Goal: Task Accomplishment & Management: Manage account settings

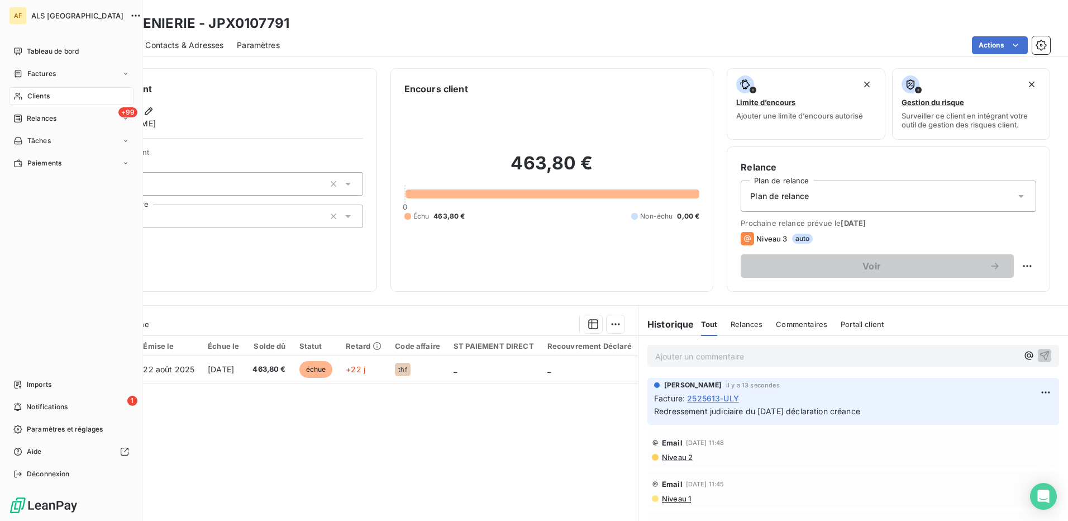
click at [47, 97] on span "Clients" at bounding box center [38, 96] width 22 height 10
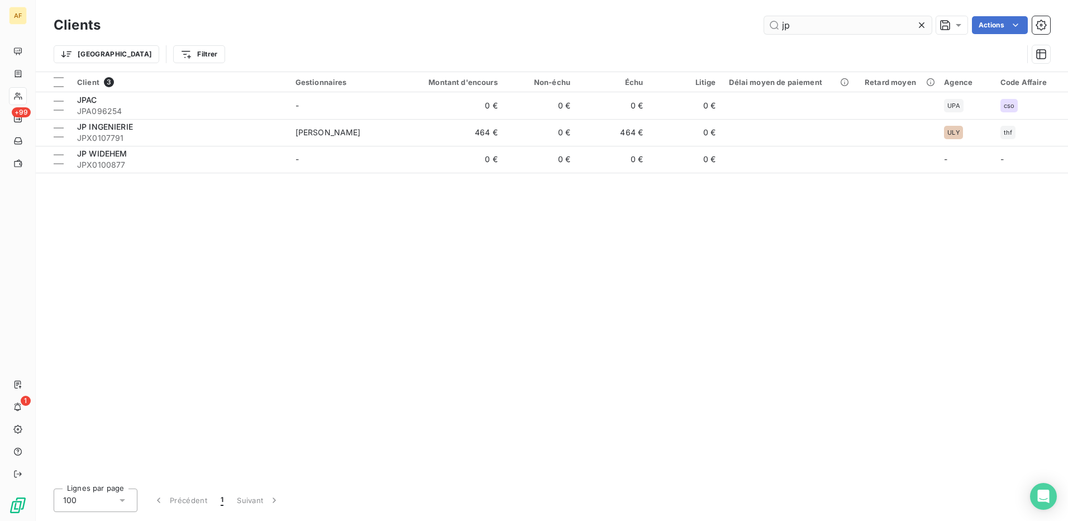
click at [786, 28] on input "jp" at bounding box center [848, 25] width 168 height 18
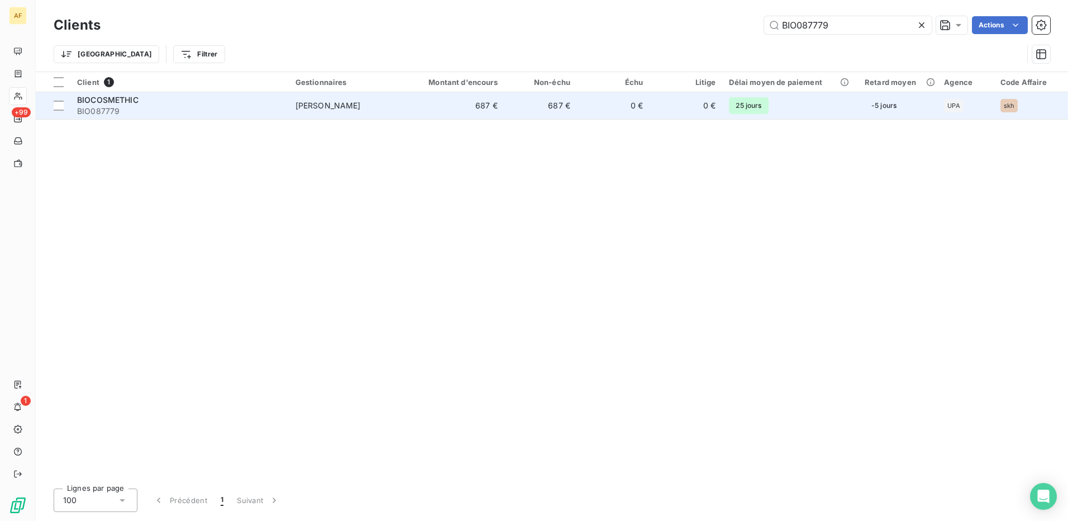
type input "BIO087779"
click at [299, 104] on span "[PERSON_NAME]" at bounding box center [327, 105] width 65 height 9
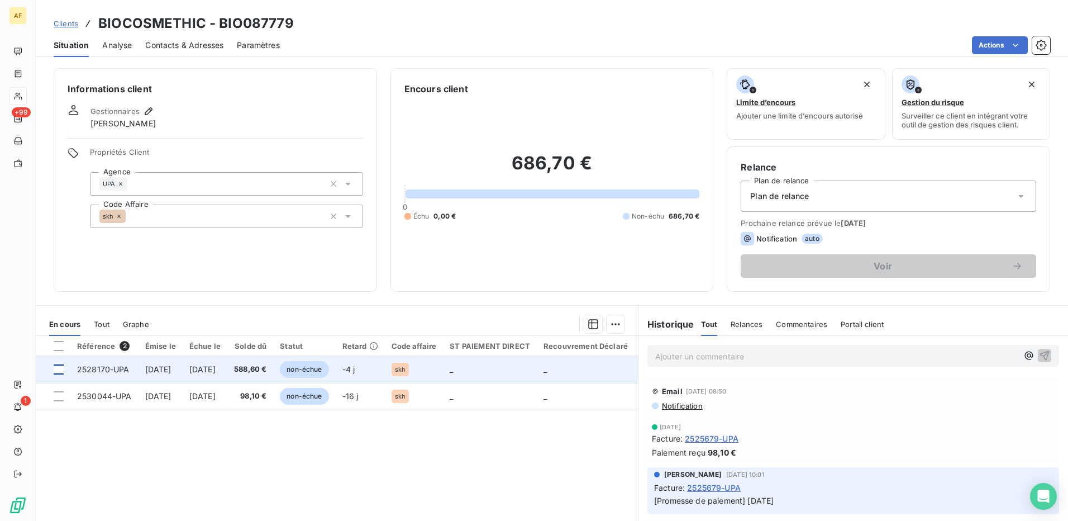
click at [56, 371] on div at bounding box center [59, 369] width 10 height 10
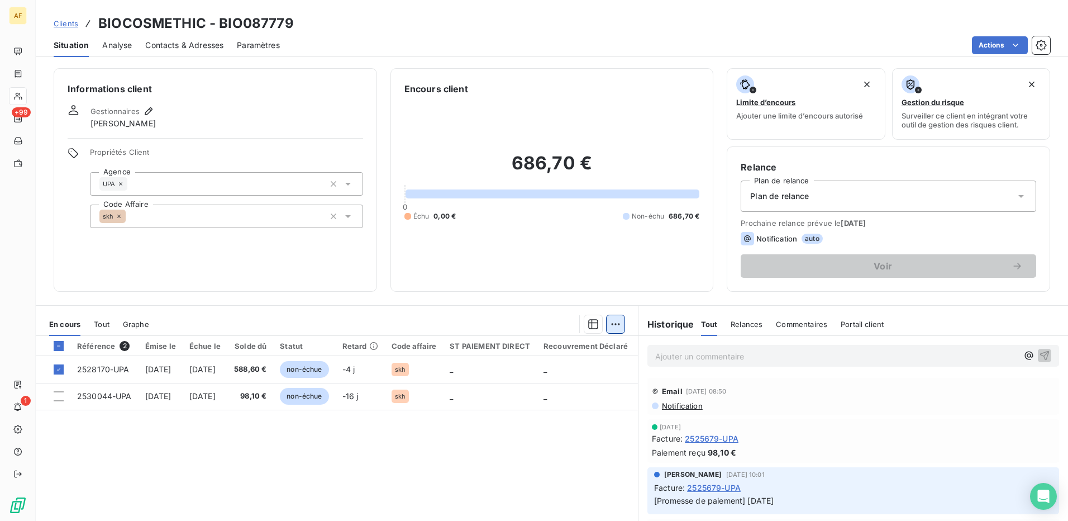
click at [614, 325] on html "AF +99 1 Clients BIOCOSMETHIC - BIO087779 Situation Analyse Contacts & Adresses…" at bounding box center [534, 260] width 1068 height 521
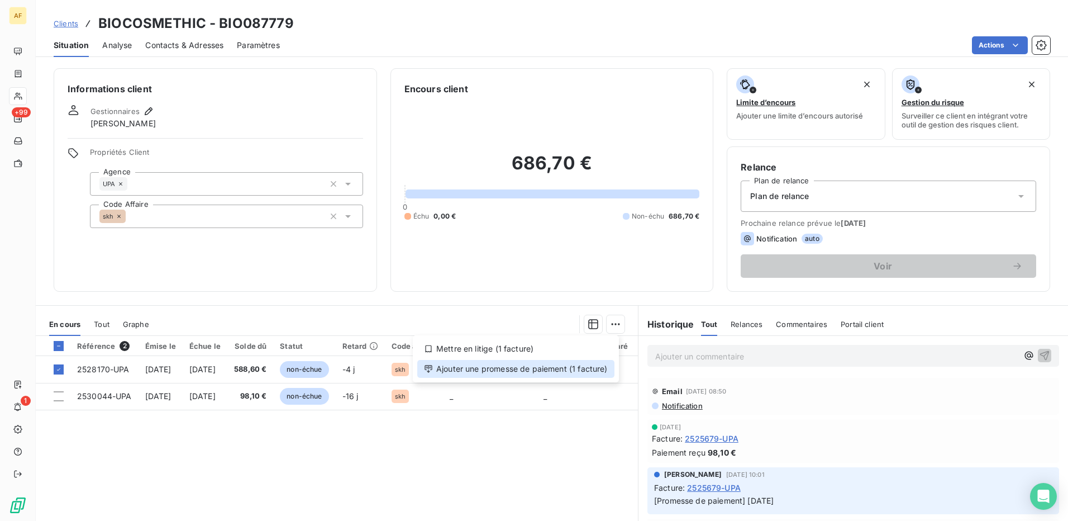
click at [597, 367] on div "Ajouter une promesse de paiement (1 facture)" at bounding box center [515, 369] width 197 height 18
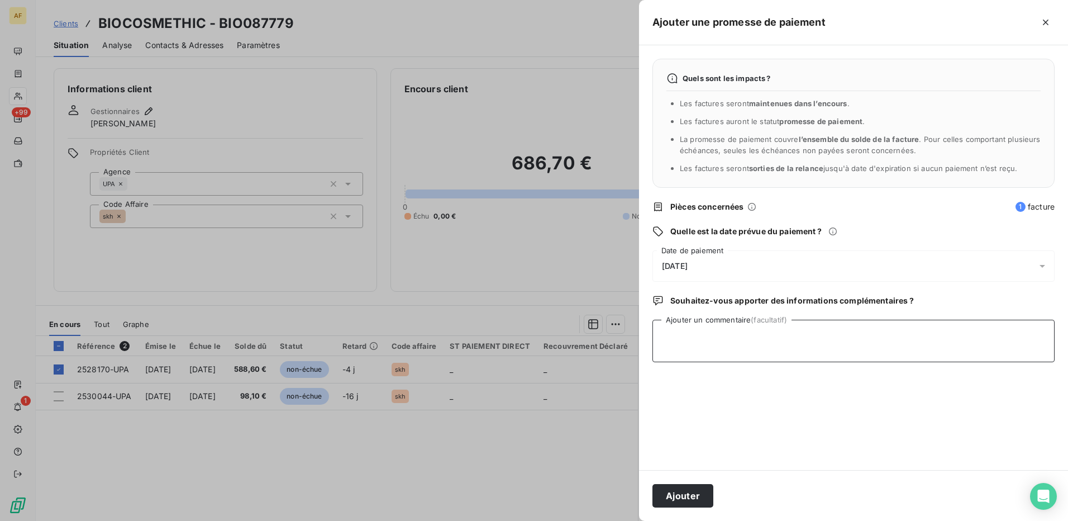
click at [682, 357] on textarea "Ajouter un commentaire (facultatif)" at bounding box center [853, 341] width 402 height 42
type textarea "[DATE]"
click at [733, 264] on div "[DATE]" at bounding box center [853, 265] width 402 height 31
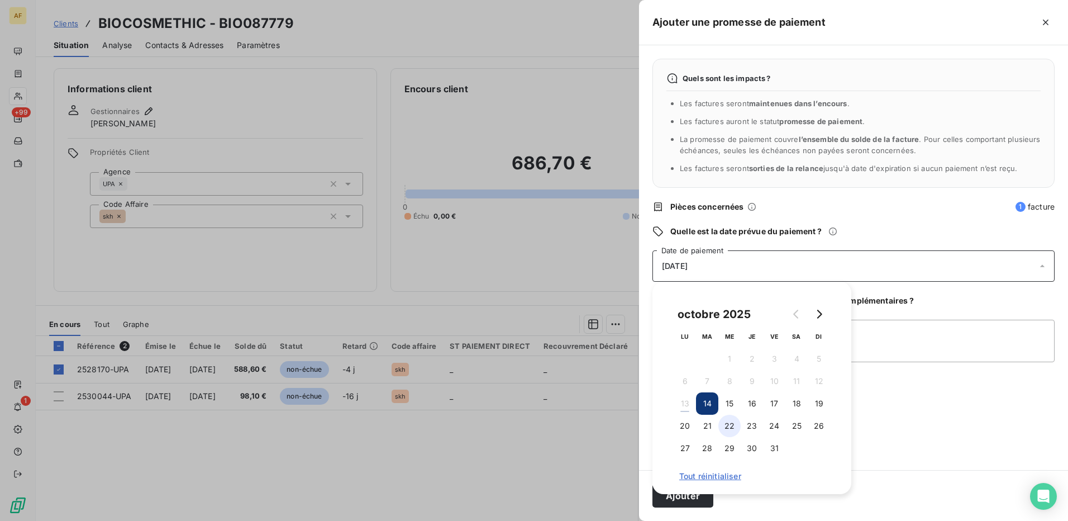
drag, startPoint x: 729, startPoint y: 429, endPoint x: 767, endPoint y: 431, distance: 37.5
click at [731, 429] on button "22" at bounding box center [729, 425] width 22 height 22
click at [981, 351] on textarea "[DATE]" at bounding box center [853, 341] width 402 height 42
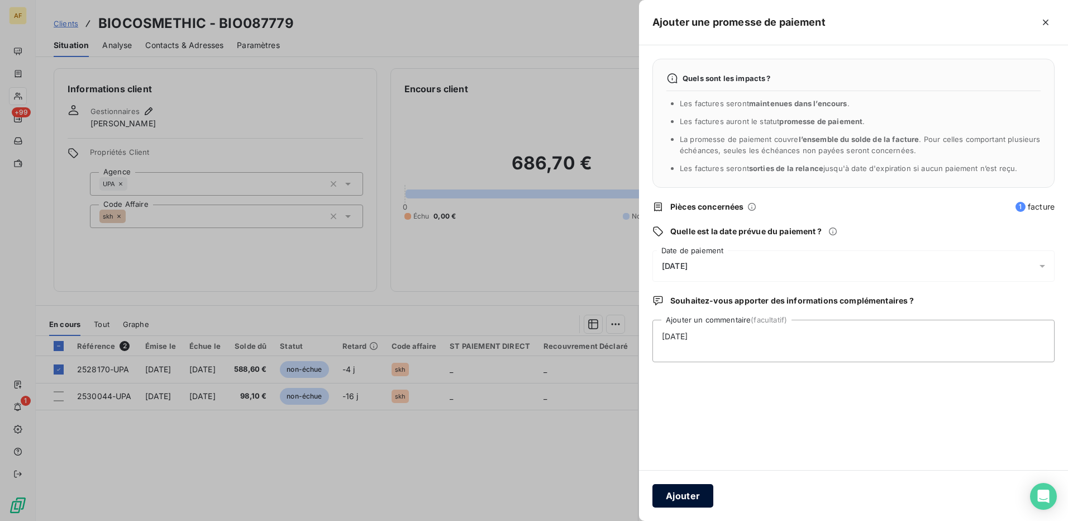
click at [671, 499] on button "Ajouter" at bounding box center [682, 495] width 61 height 23
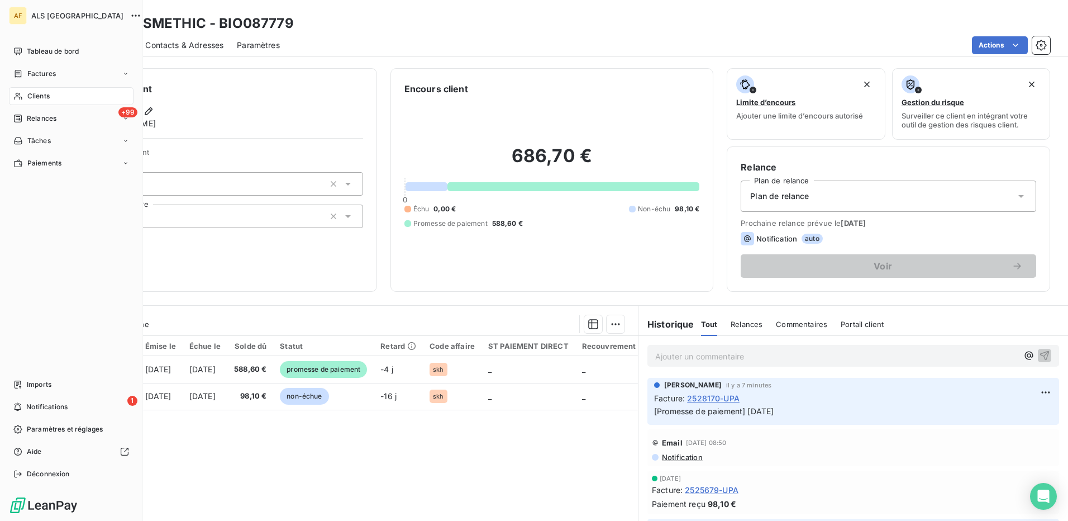
click at [37, 93] on span "Clients" at bounding box center [38, 96] width 22 height 10
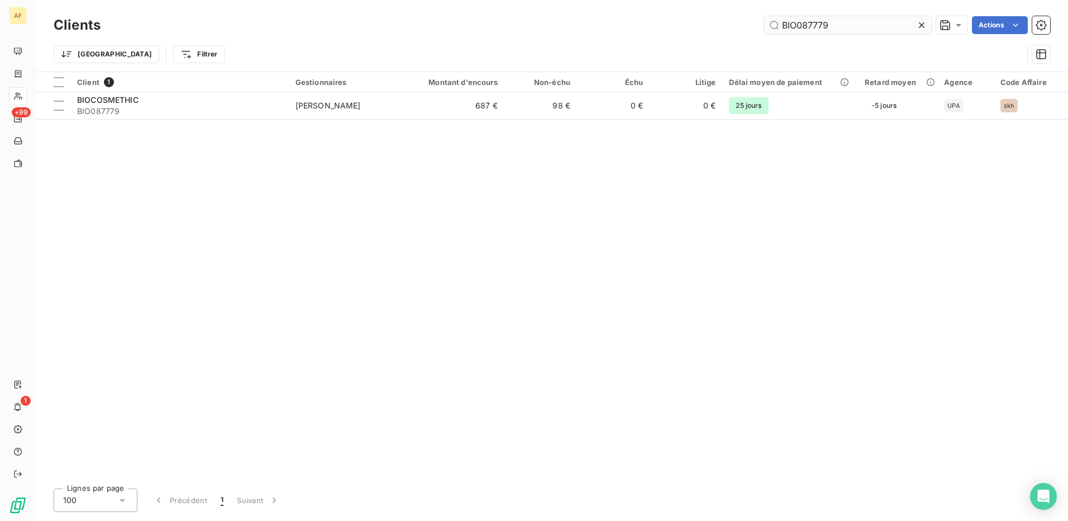
click at [793, 24] on input "BIO087779" at bounding box center [848, 25] width 168 height 18
click at [791, 24] on input "BIO087779" at bounding box center [848, 25] width 168 height 18
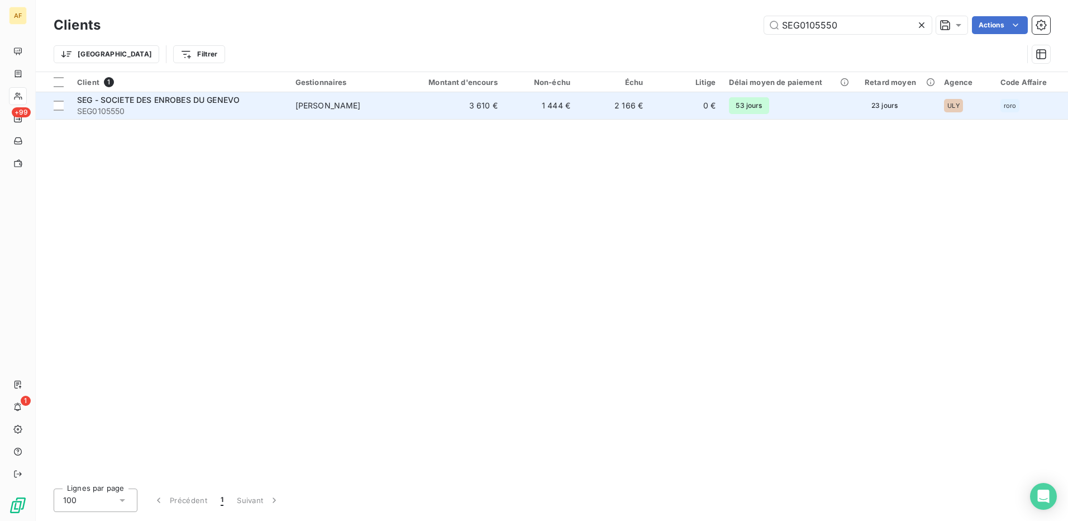
type input "SEG0105550"
click at [192, 102] on span "SEG - SOCIETE DES ENROBES DU GENEVO" at bounding box center [158, 99] width 163 height 9
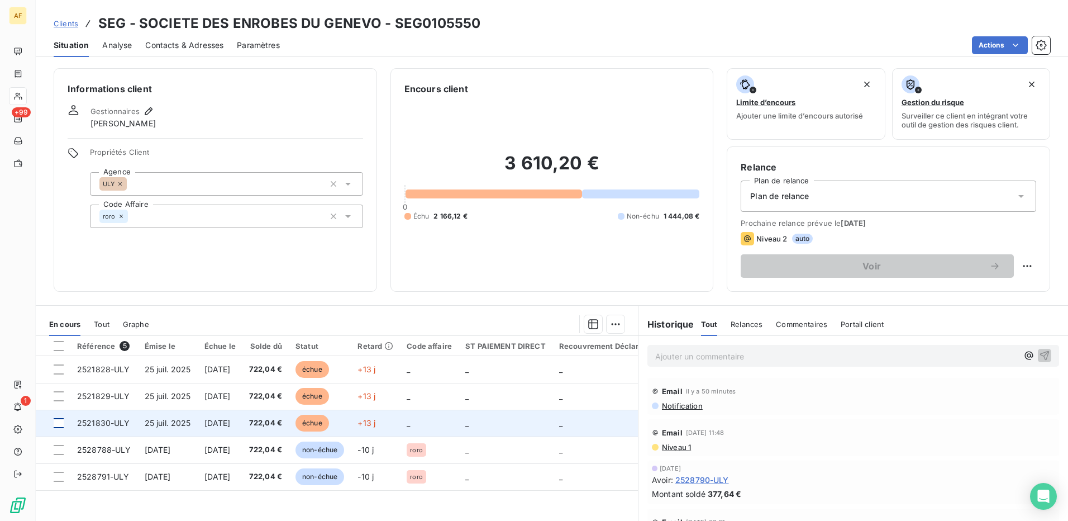
click at [59, 425] on div at bounding box center [59, 423] width 10 height 10
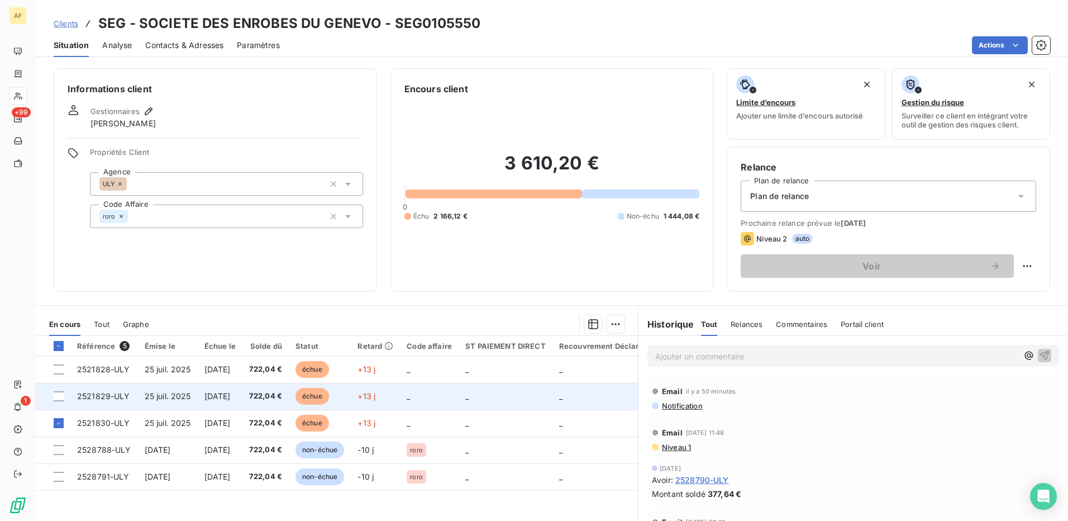
drag, startPoint x: 58, startPoint y: 399, endPoint x: 62, endPoint y: 390, distance: 9.2
click at [59, 397] on div at bounding box center [59, 396] width 10 height 10
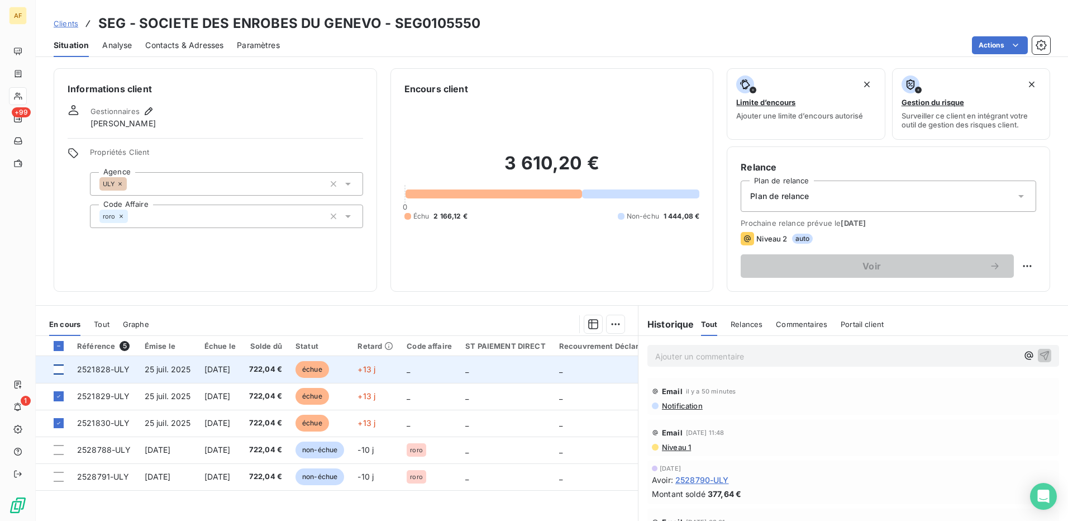
click at [58, 371] on div at bounding box center [59, 369] width 10 height 10
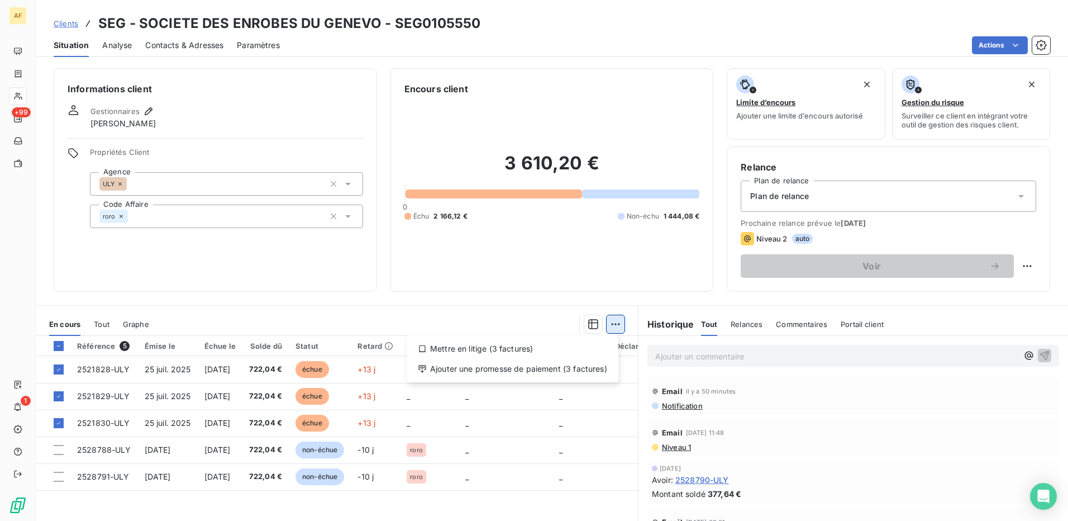
click at [609, 322] on html "AF +99 1 Clients SEG - SOCIETE DES ENROBES DU GENEVO - SEG0105550 Situation Ana…" at bounding box center [534, 260] width 1068 height 521
click at [593, 371] on div "Ajouter une promesse de paiement (3 factures)" at bounding box center [512, 369] width 203 height 18
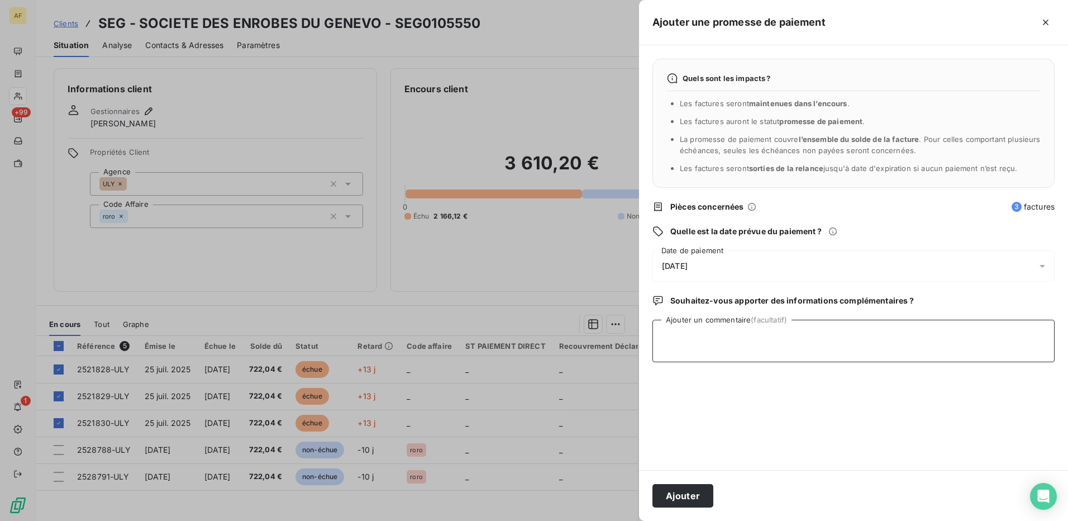
click at [694, 347] on textarea "Ajouter un commentaire (facultatif)" at bounding box center [853, 341] width 402 height 42
type textarea "[DATE]"
click at [743, 268] on div "[DATE]" at bounding box center [853, 265] width 402 height 31
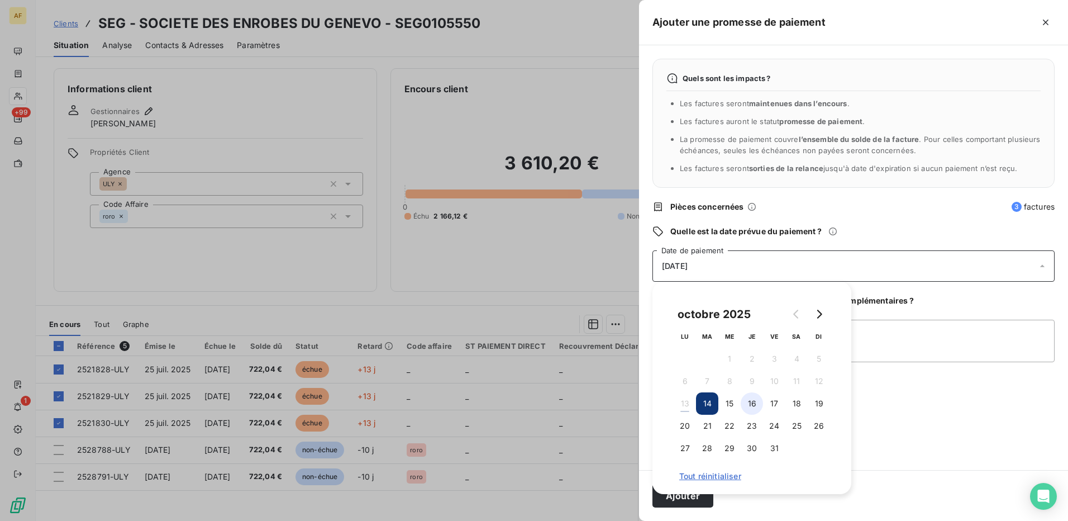
click at [754, 404] on button "16" at bounding box center [752, 403] width 22 height 22
click at [909, 355] on textarea "[DATE]" at bounding box center [853, 341] width 402 height 42
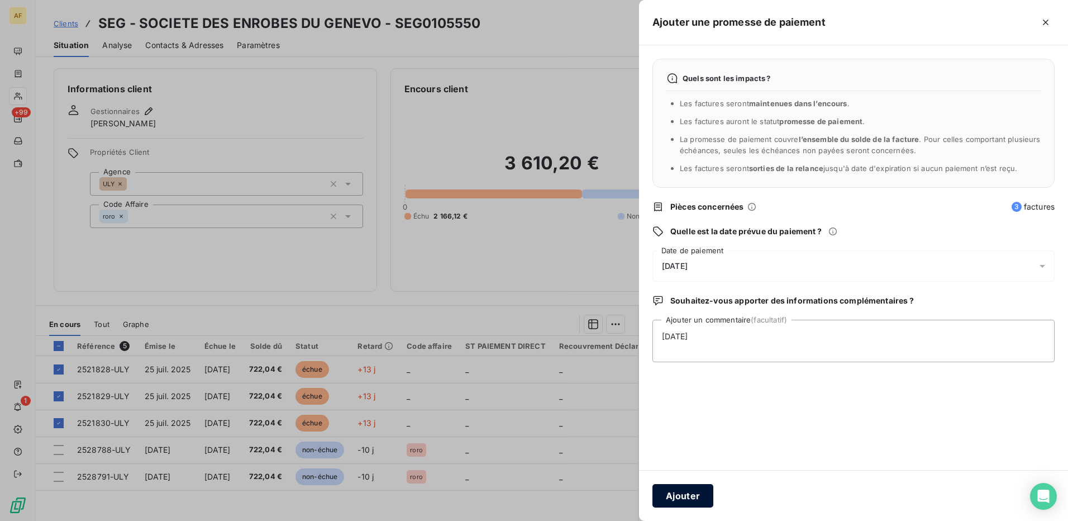
click at [690, 493] on button "Ajouter" at bounding box center [682, 495] width 61 height 23
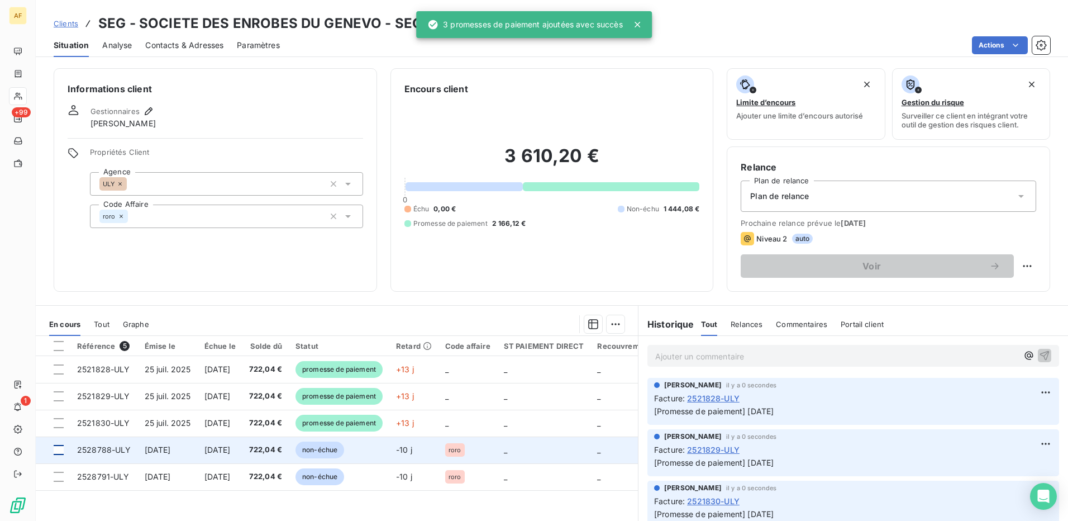
click at [57, 450] on div at bounding box center [59, 450] width 10 height 10
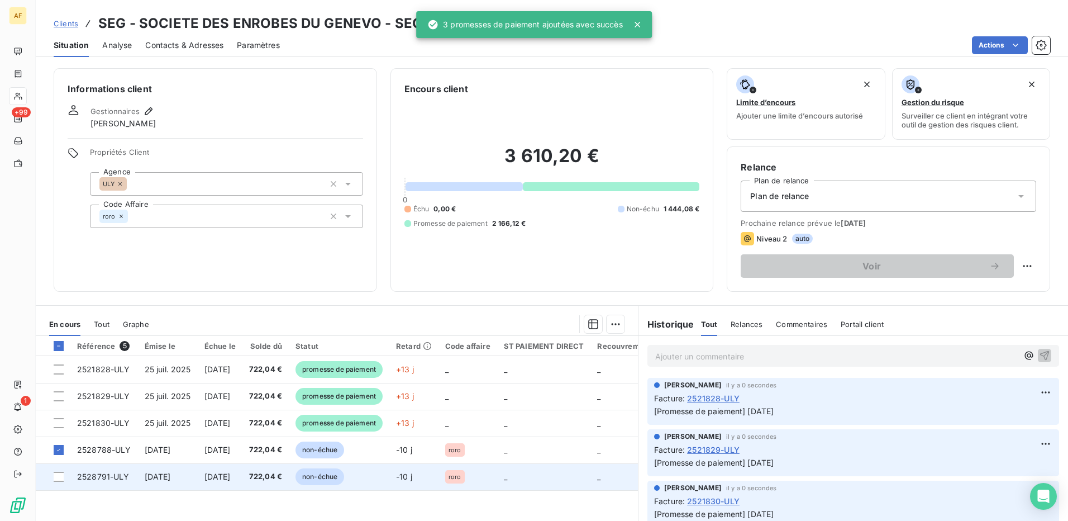
drag, startPoint x: 55, startPoint y: 478, endPoint x: 106, endPoint y: 489, distance: 52.0
click at [56, 479] on div at bounding box center [59, 476] width 10 height 10
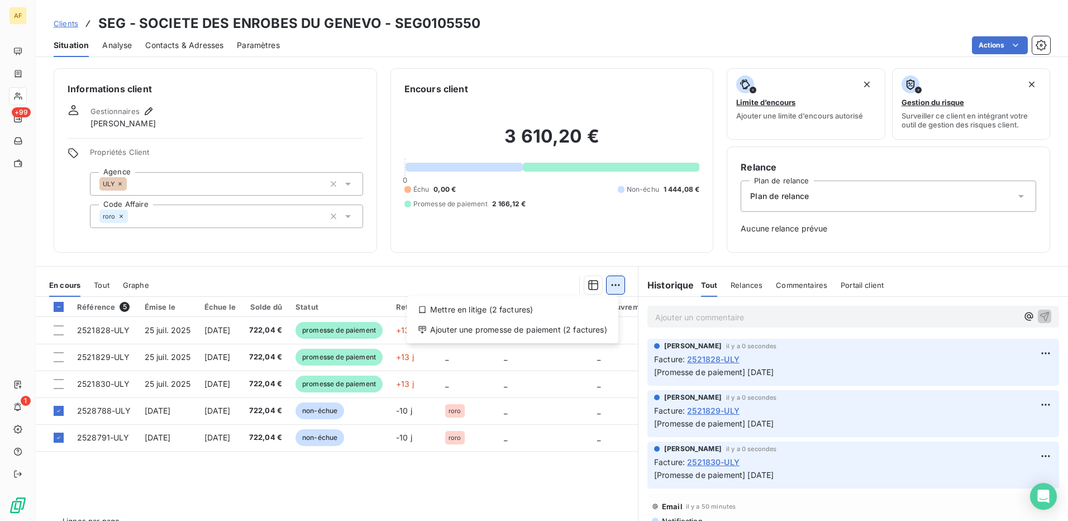
click at [607, 288] on html "AF +99 1 Clients SEG - SOCIETE DES ENROBES DU GENEVO - SEG0105550 Situation Ana…" at bounding box center [534, 260] width 1068 height 521
click at [603, 330] on div "Ajouter une promesse de paiement (2 factures)" at bounding box center [512, 330] width 203 height 18
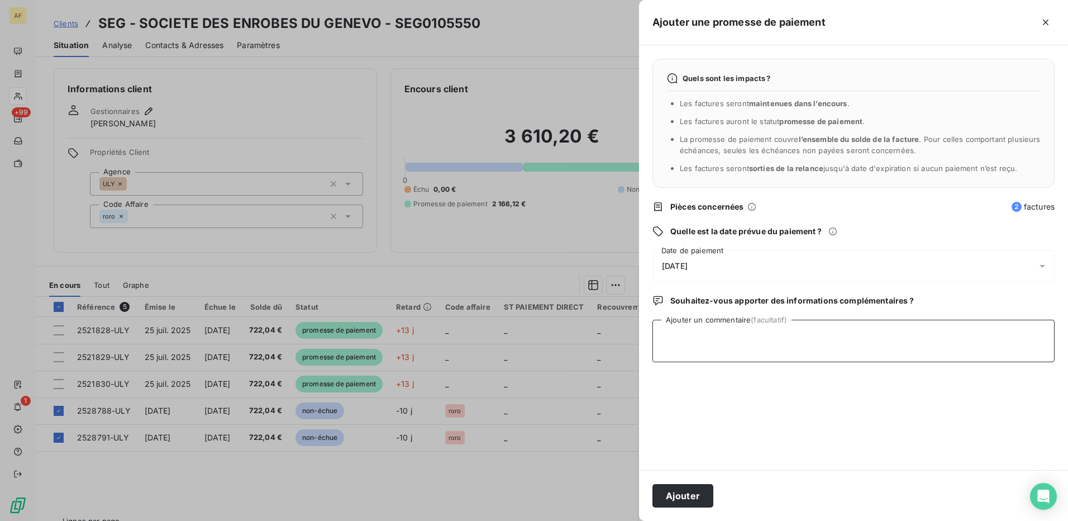
click at [709, 336] on textarea "Ajouter un commentaire (facultatif)" at bounding box center [853, 341] width 402 height 42
type textarea "[DATE]"
click at [742, 258] on div "[DATE]" at bounding box center [853, 265] width 402 height 31
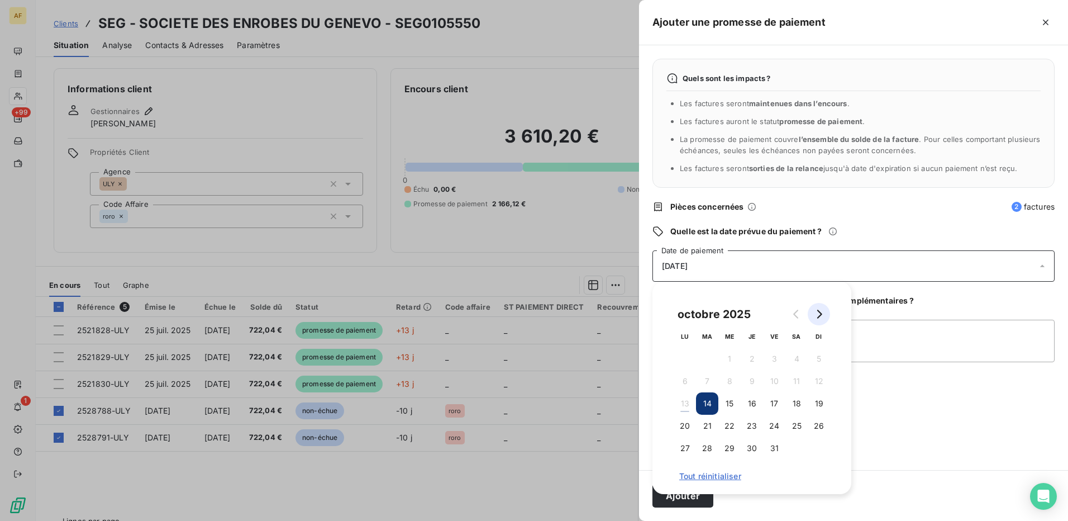
click at [819, 310] on icon "Go to next month" at bounding box center [818, 313] width 9 height 9
click at [779, 404] on button "14" at bounding box center [774, 403] width 22 height 22
click at [918, 341] on textarea "[DATE]" at bounding box center [853, 341] width 402 height 42
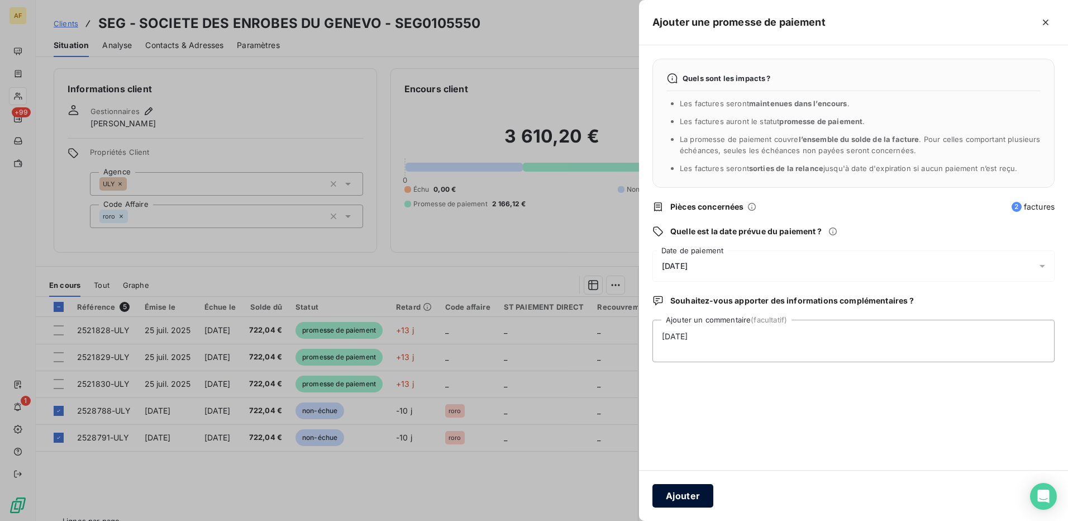
click at [674, 496] on button "Ajouter" at bounding box center [682, 495] width 61 height 23
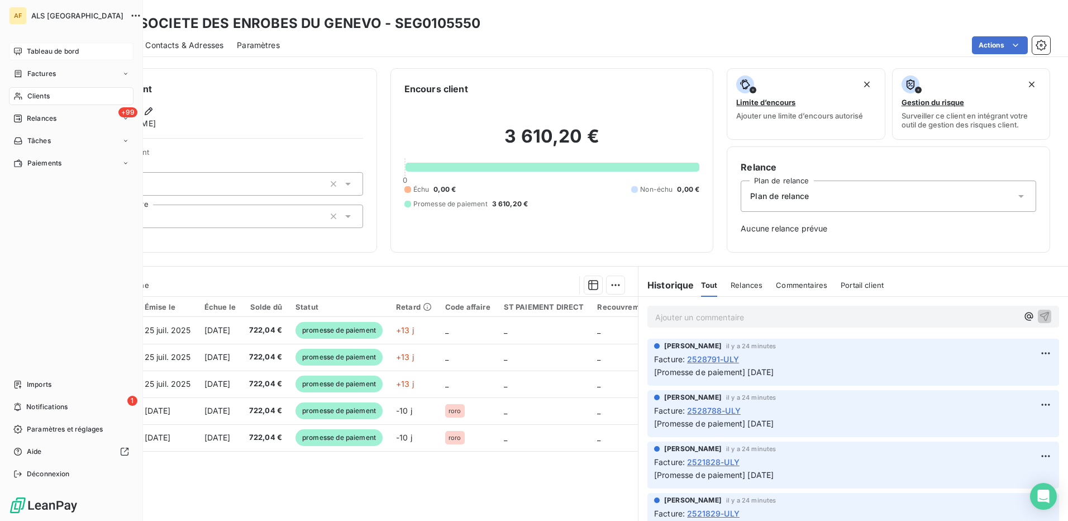
click at [41, 51] on span "Tableau de bord" at bounding box center [53, 51] width 52 height 10
